Goal: Task Accomplishment & Management: Use online tool/utility

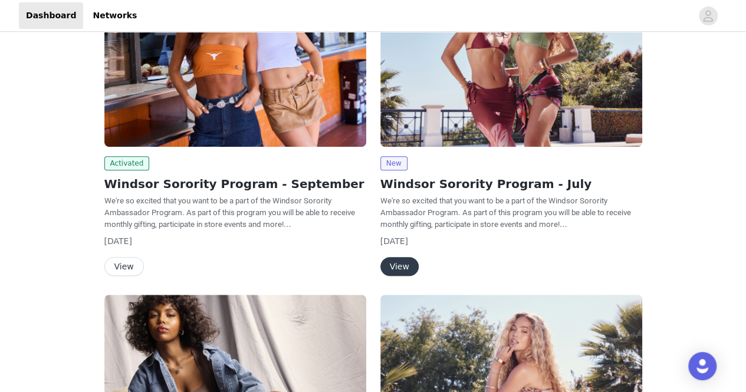
scroll to position [212, 0]
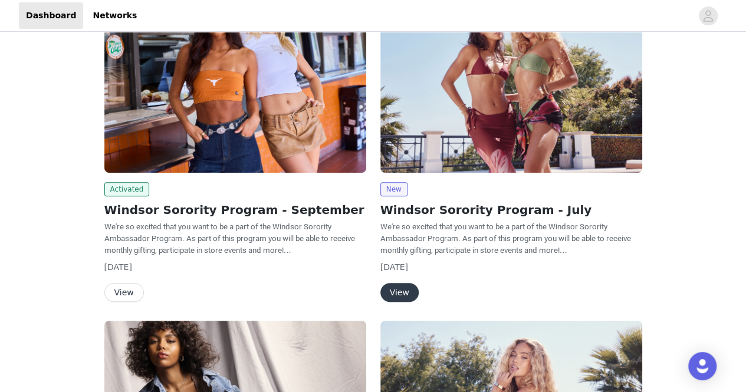
click at [126, 287] on button "View" at bounding box center [124, 292] width 40 height 19
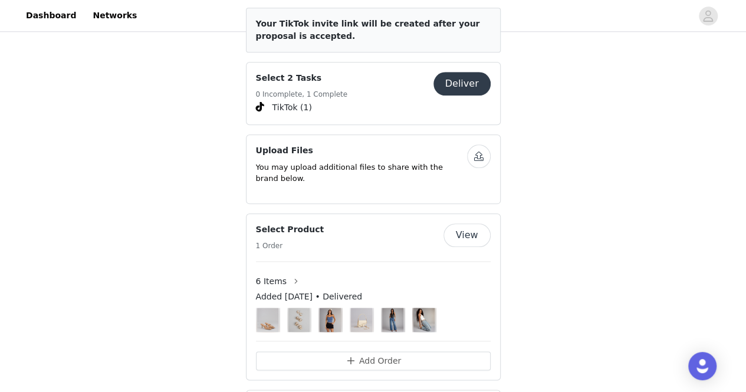
scroll to position [582, 0]
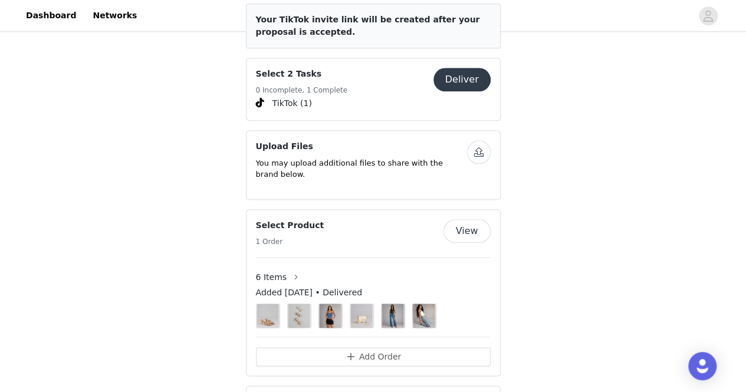
click at [475, 68] on button "Deliver" at bounding box center [461, 80] width 57 height 24
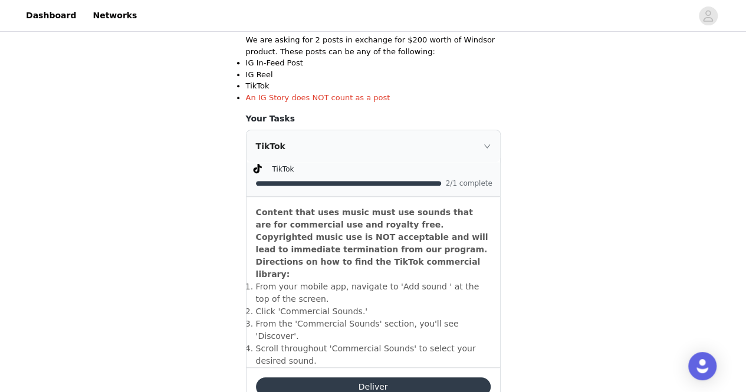
scroll to position [241, 0]
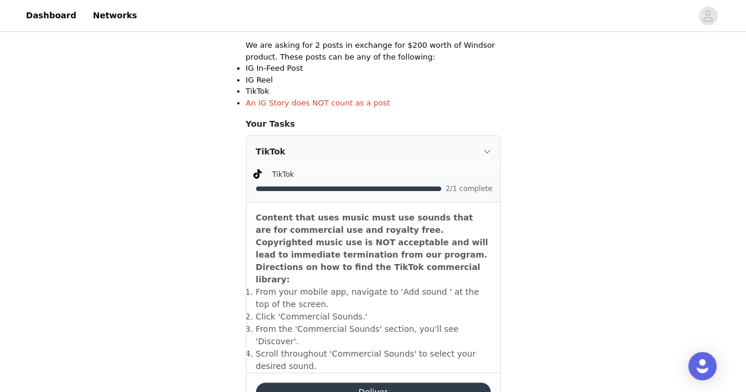
click at [337, 174] on div "TikTok" at bounding box center [382, 174] width 221 height 12
click at [276, 165] on div "TikTok" at bounding box center [374, 152] width 254 height 32
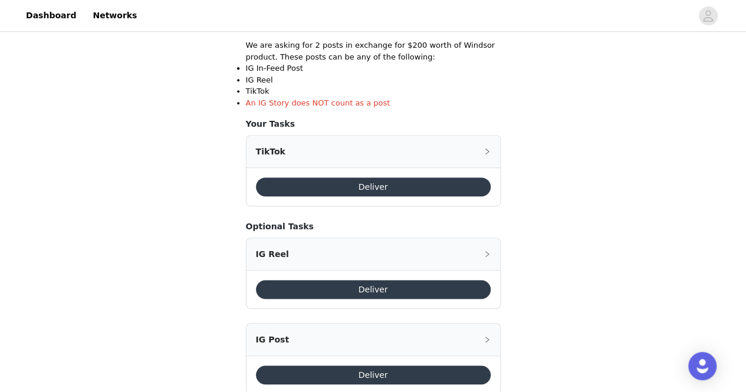
click at [482, 147] on div "TikTok" at bounding box center [374, 152] width 254 height 32
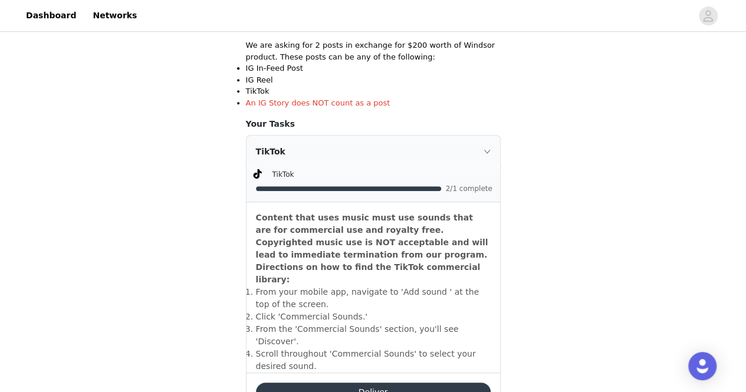
click at [285, 183] on div at bounding box center [374, 188] width 237 height 12
click at [291, 192] on div at bounding box center [374, 188] width 237 height 12
click at [375, 383] on button "Deliver" at bounding box center [373, 392] width 235 height 19
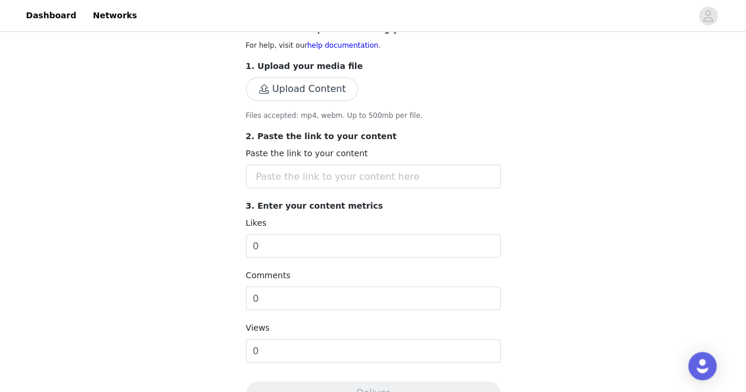
scroll to position [494, 0]
